Goal: Task Accomplishment & Management: Use online tool/utility

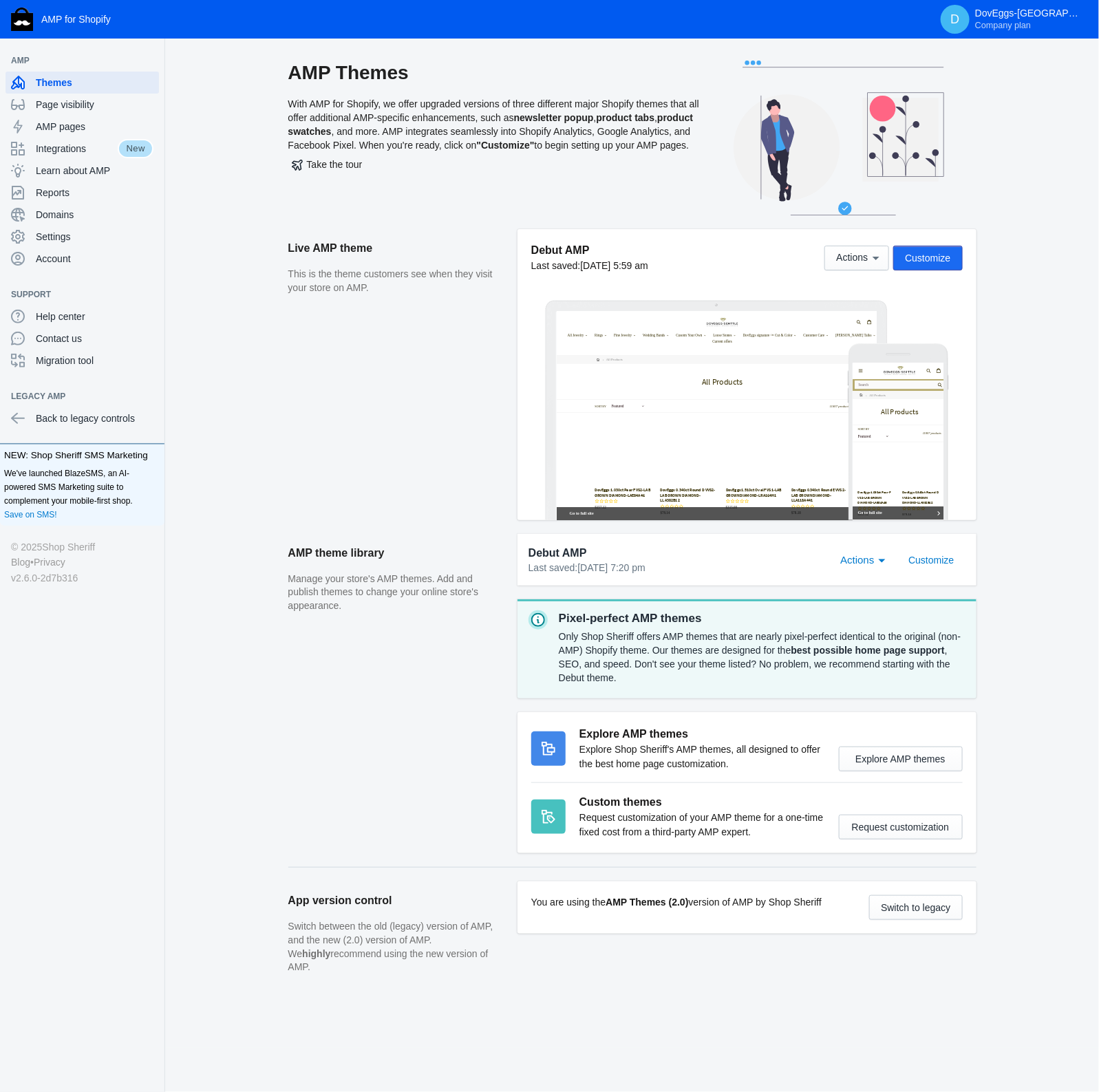
click at [930, 258] on span "Customize" at bounding box center [927, 258] width 46 height 11
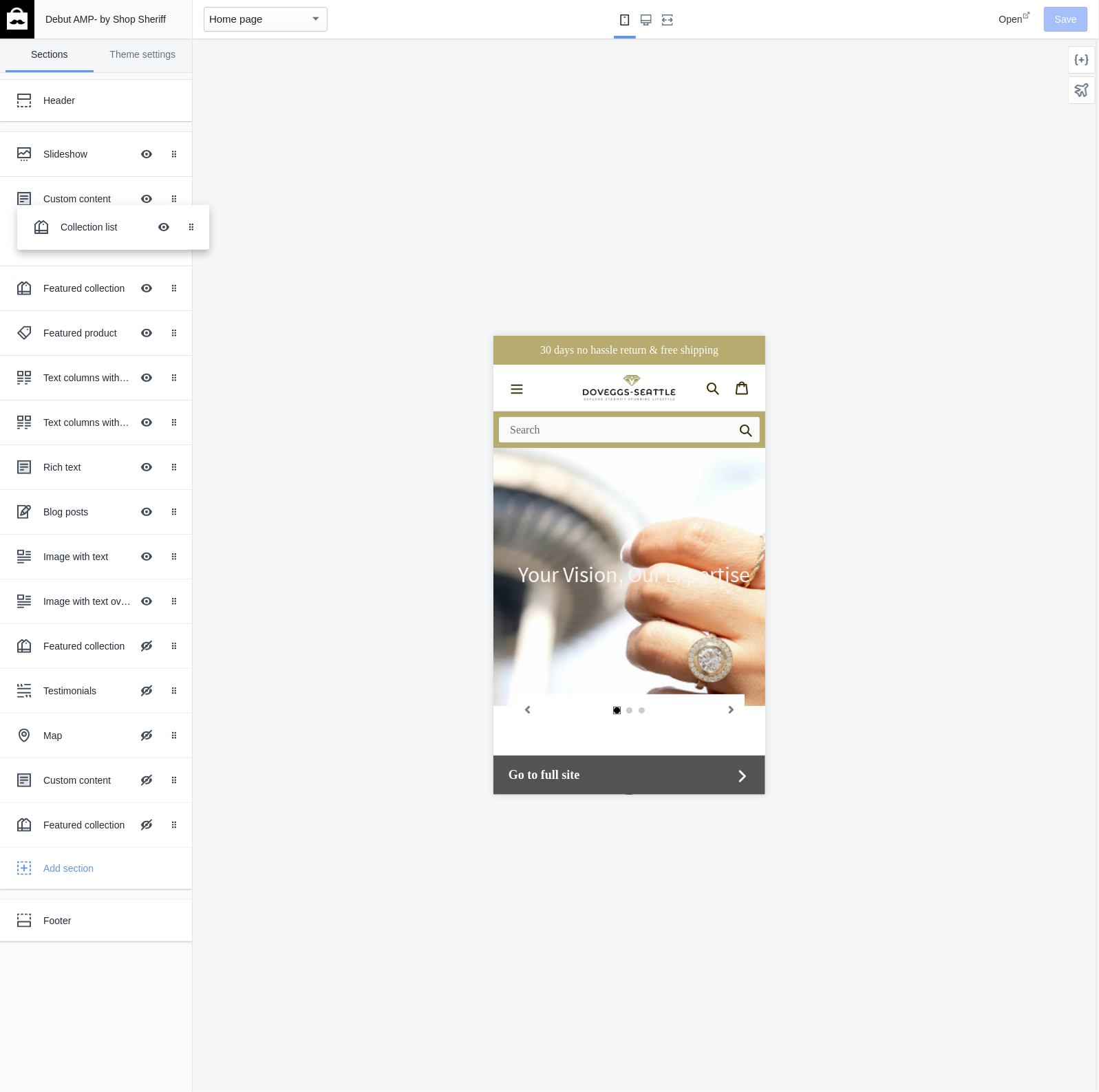
drag, startPoint x: 83, startPoint y: 244, endPoint x: 100, endPoint y: 226, distance: 24.8
click at [1081, 51] on div at bounding box center [1081, 60] width 27 height 27
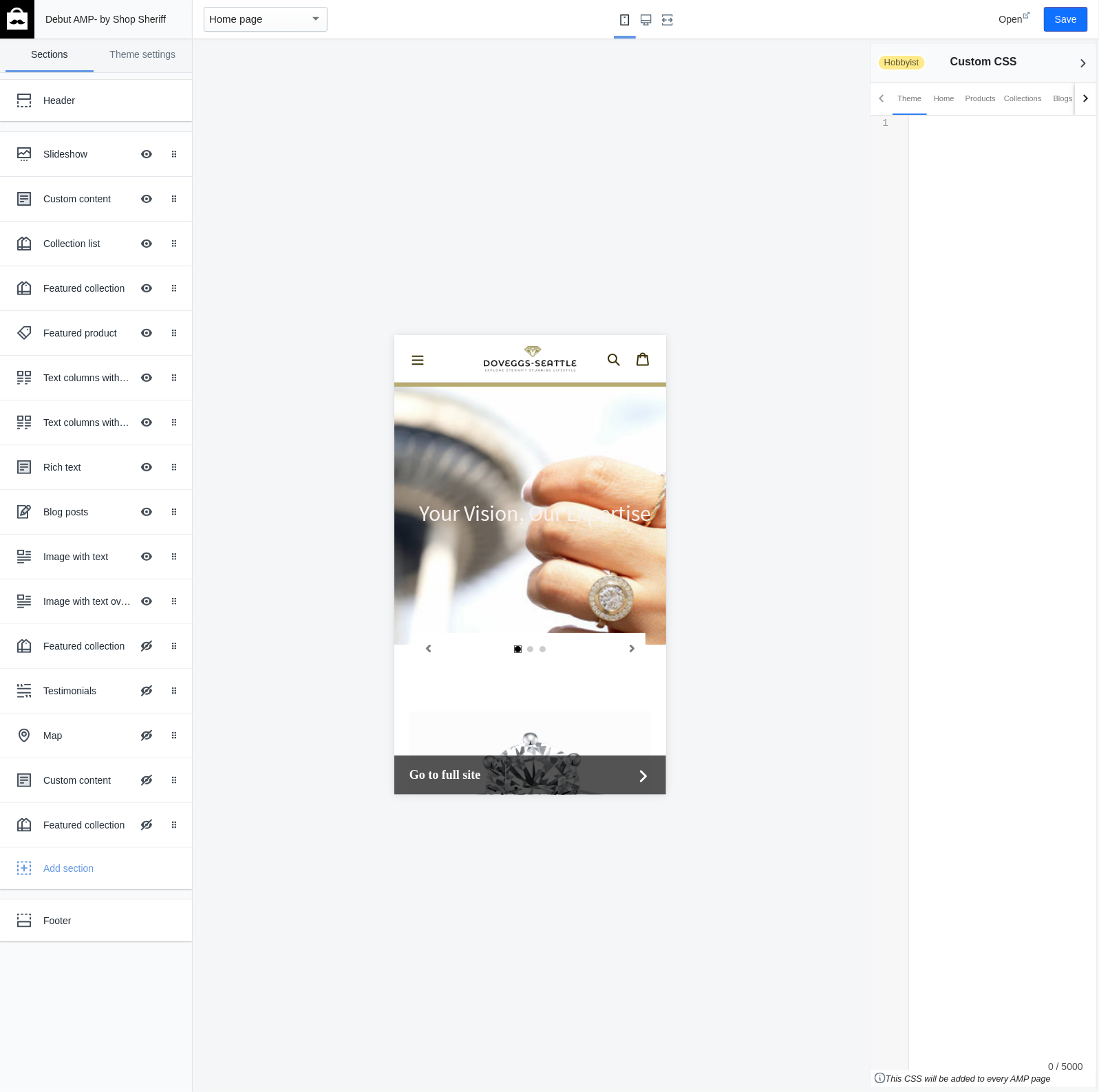
scroll to position [172, 0]
